Goal: Navigation & Orientation: Understand site structure

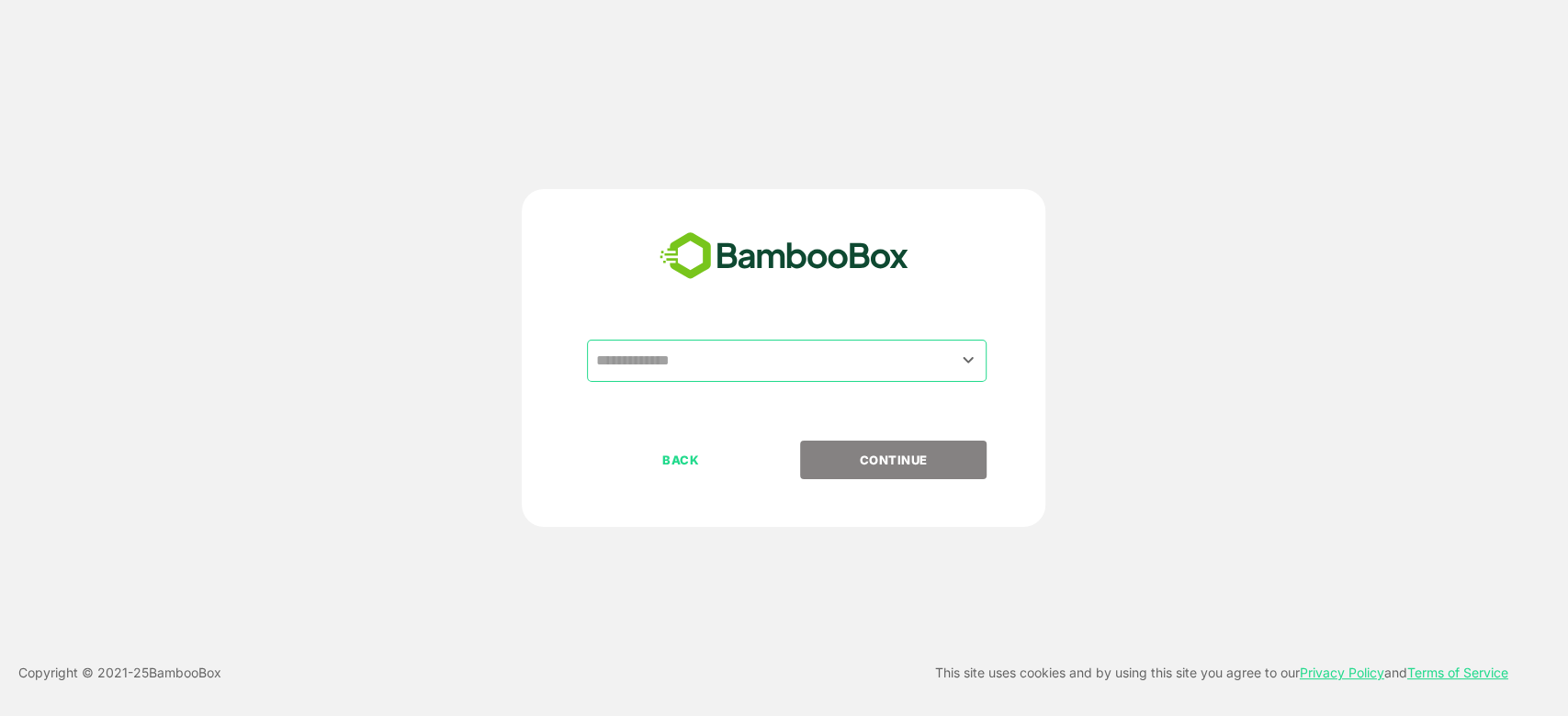
click at [660, 388] on div "​" at bounding box center [783, 389] width 457 height 101
drag, startPoint x: 679, startPoint y: 371, endPoint x: 678, endPoint y: 380, distance: 9.1
click at [679, 371] on input "text" at bounding box center [787, 361] width 392 height 35
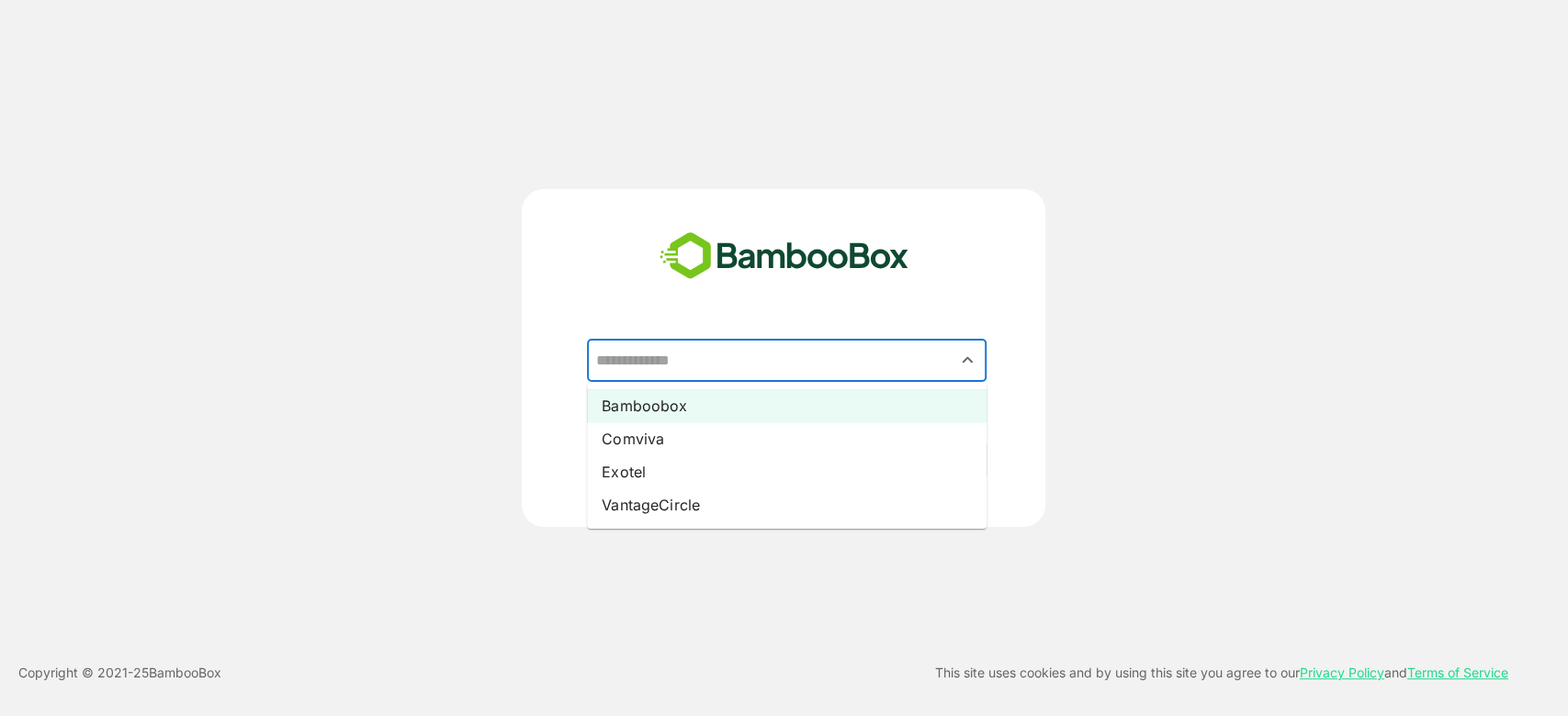
click at [666, 401] on li "Bamboobox" at bounding box center [787, 406] width 400 height 33
type input "*********"
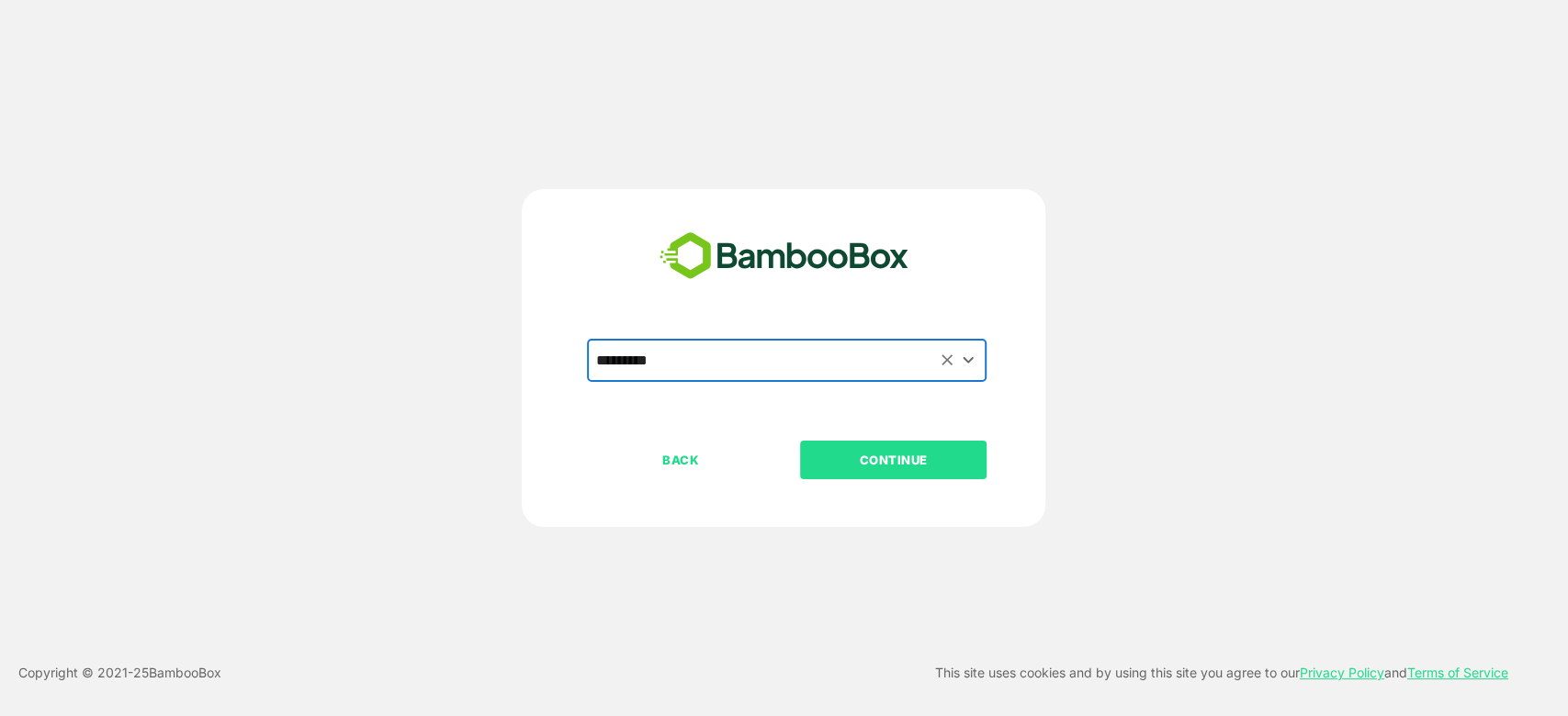
click at [894, 451] on p "CONTINUE" at bounding box center [893, 460] width 183 height 20
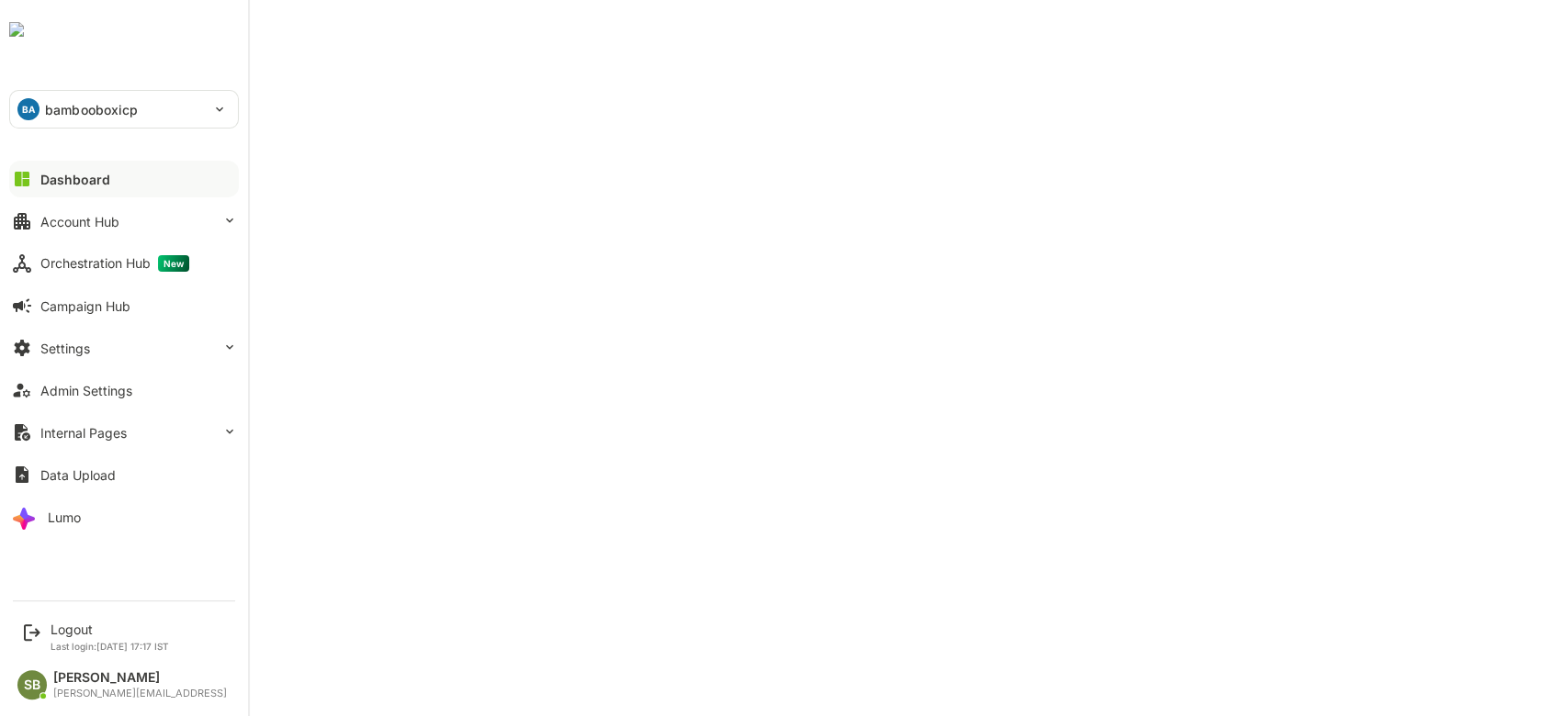
click at [91, 179] on div "Dashboard" at bounding box center [75, 179] width 69 height 16
click at [56, 181] on div "Dashboard" at bounding box center [75, 179] width 69 height 16
click at [115, 258] on div "Orchestration Hub New" at bounding box center [115, 264] width 149 height 17
click at [63, 222] on div "Account Hub" at bounding box center [80, 221] width 79 height 16
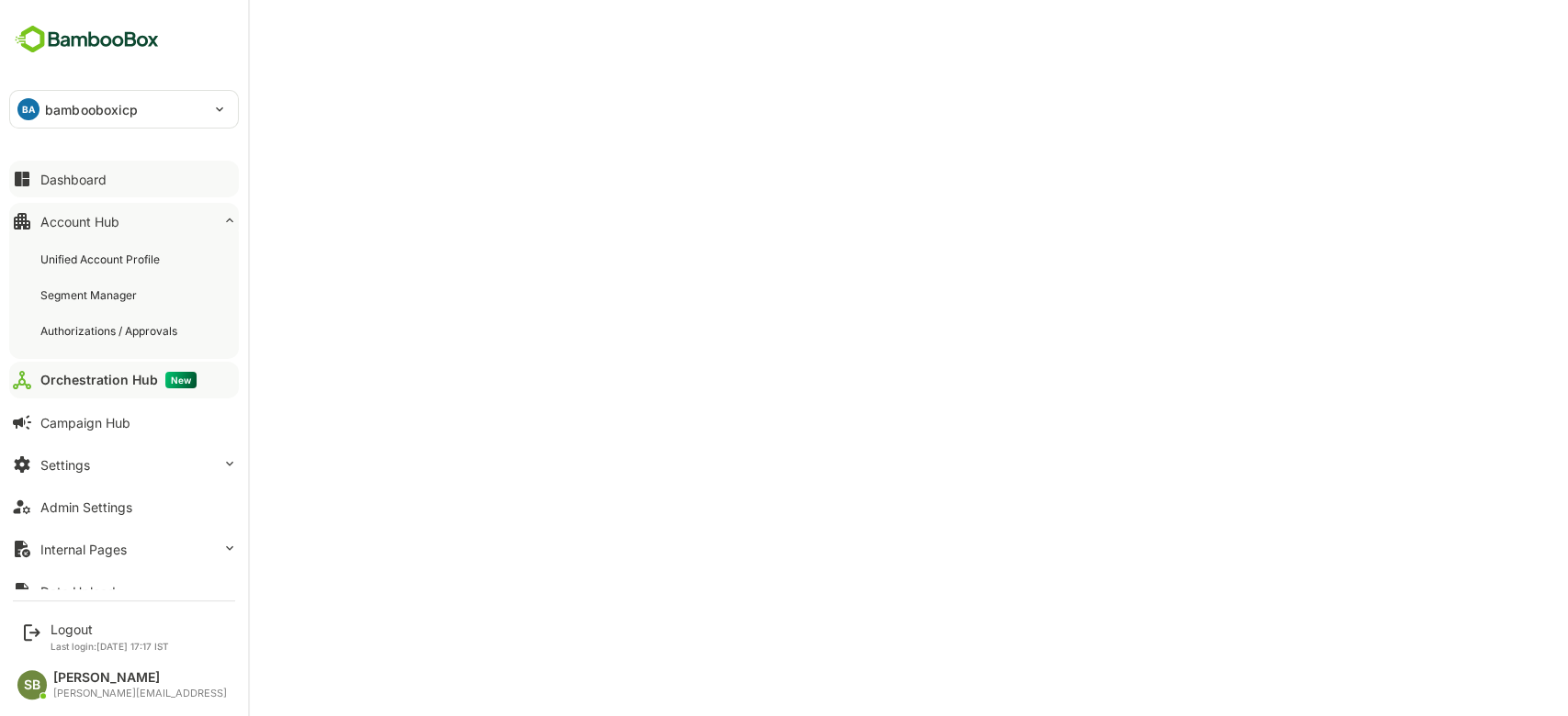
click at [131, 181] on button "Dashboard" at bounding box center [124, 179] width 230 height 37
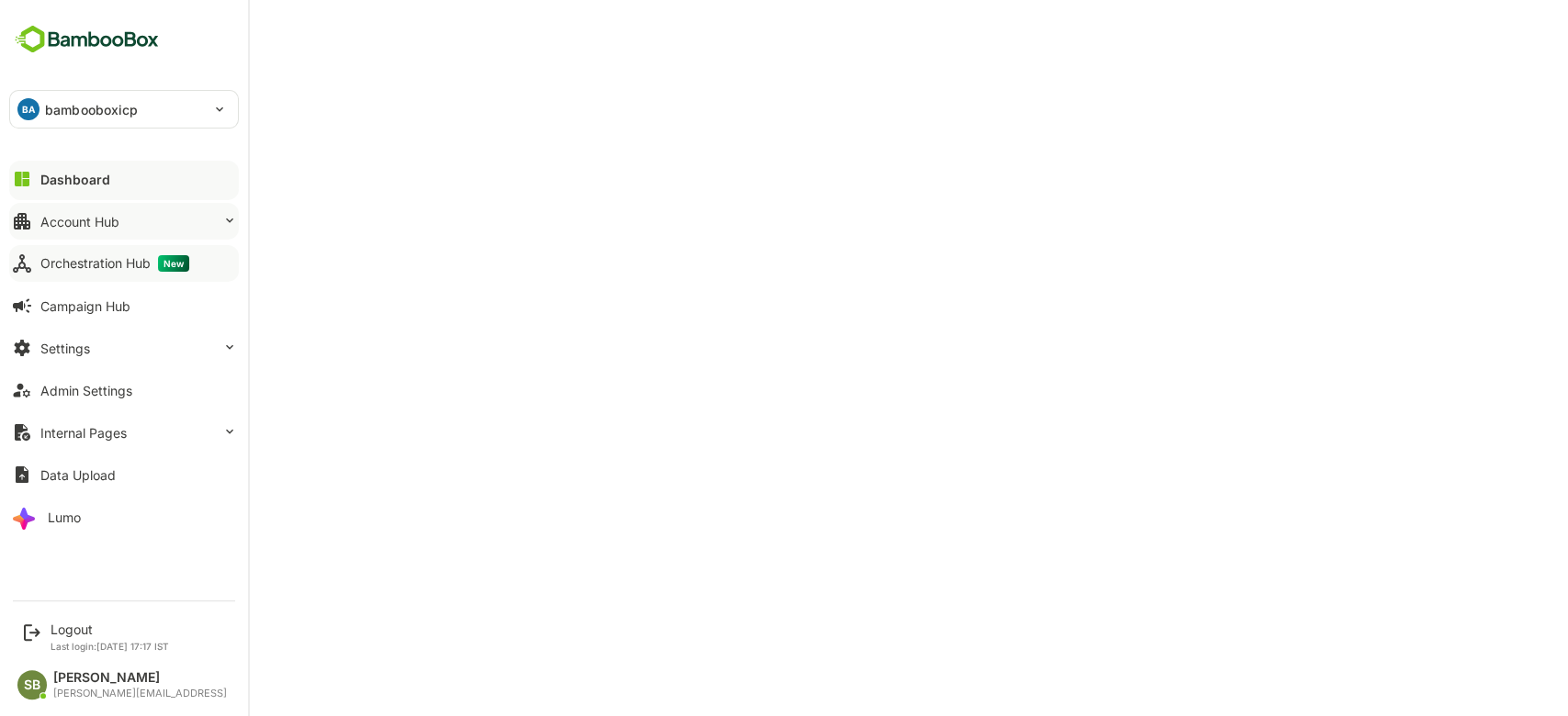
click at [134, 224] on button "Account Hub" at bounding box center [124, 221] width 230 height 37
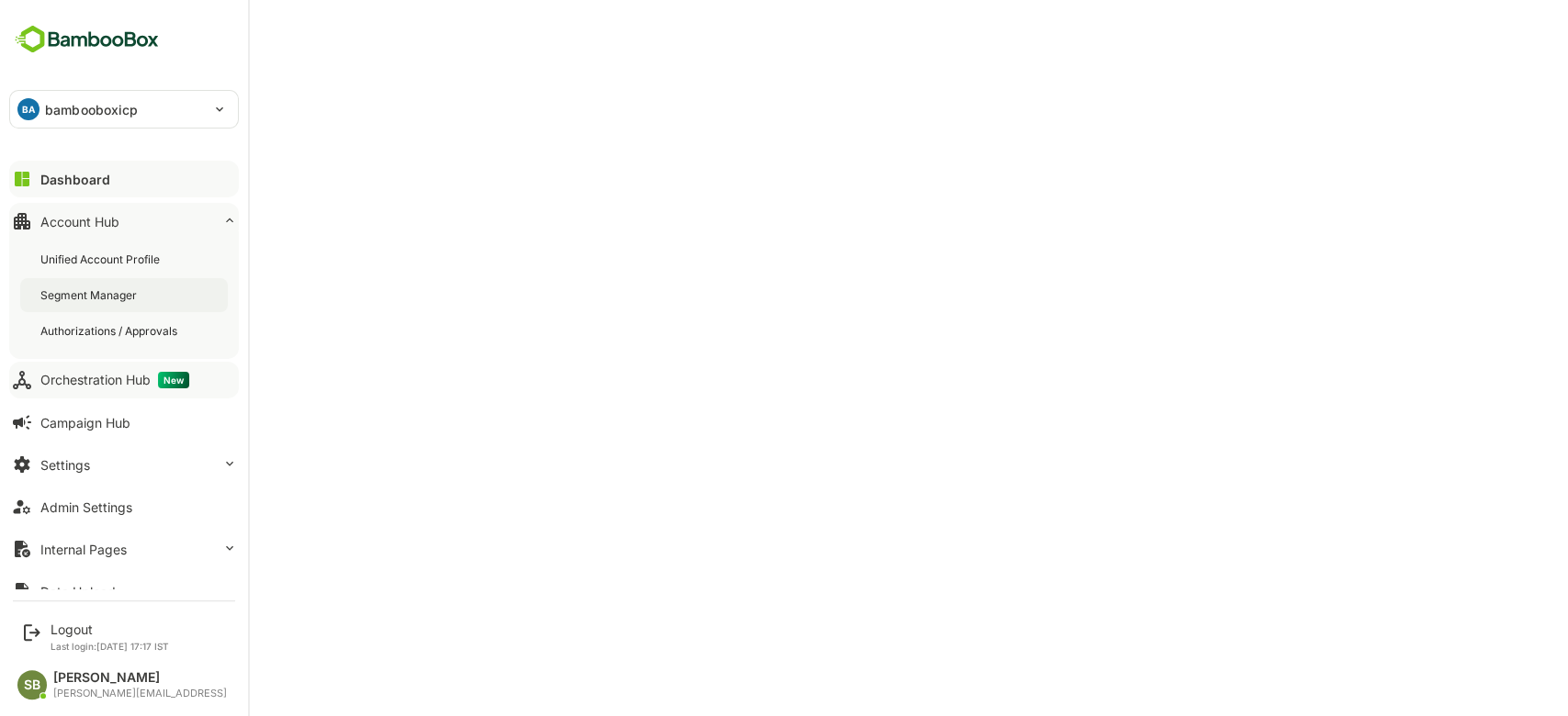
click at [132, 292] on div "Segment Manager" at bounding box center [91, 295] width 100 height 16
click at [95, 184] on div "Dashboard" at bounding box center [73, 179] width 66 height 16
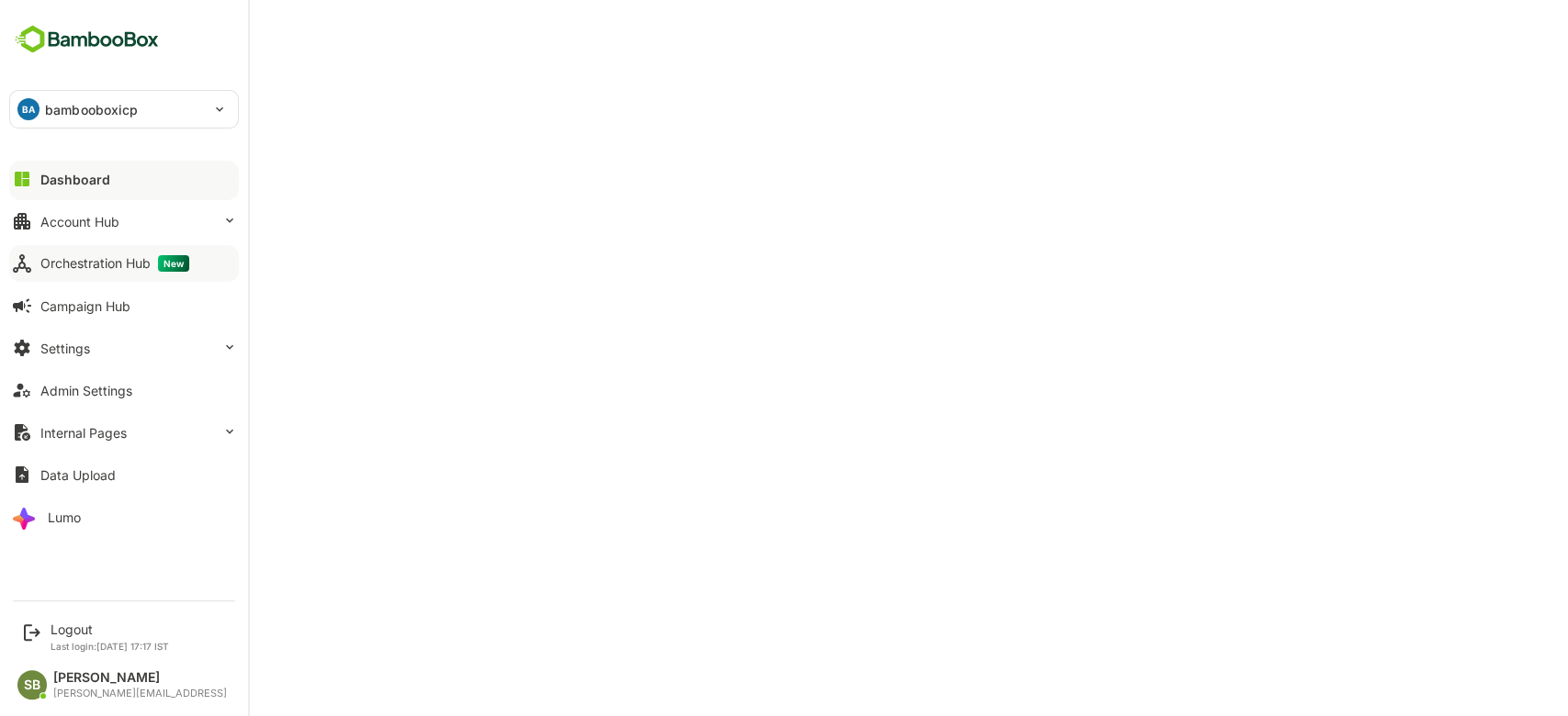
click at [76, 186] on div "Dashboard" at bounding box center [75, 179] width 69 height 16
